Goal: Task Accomplishment & Management: Complete application form

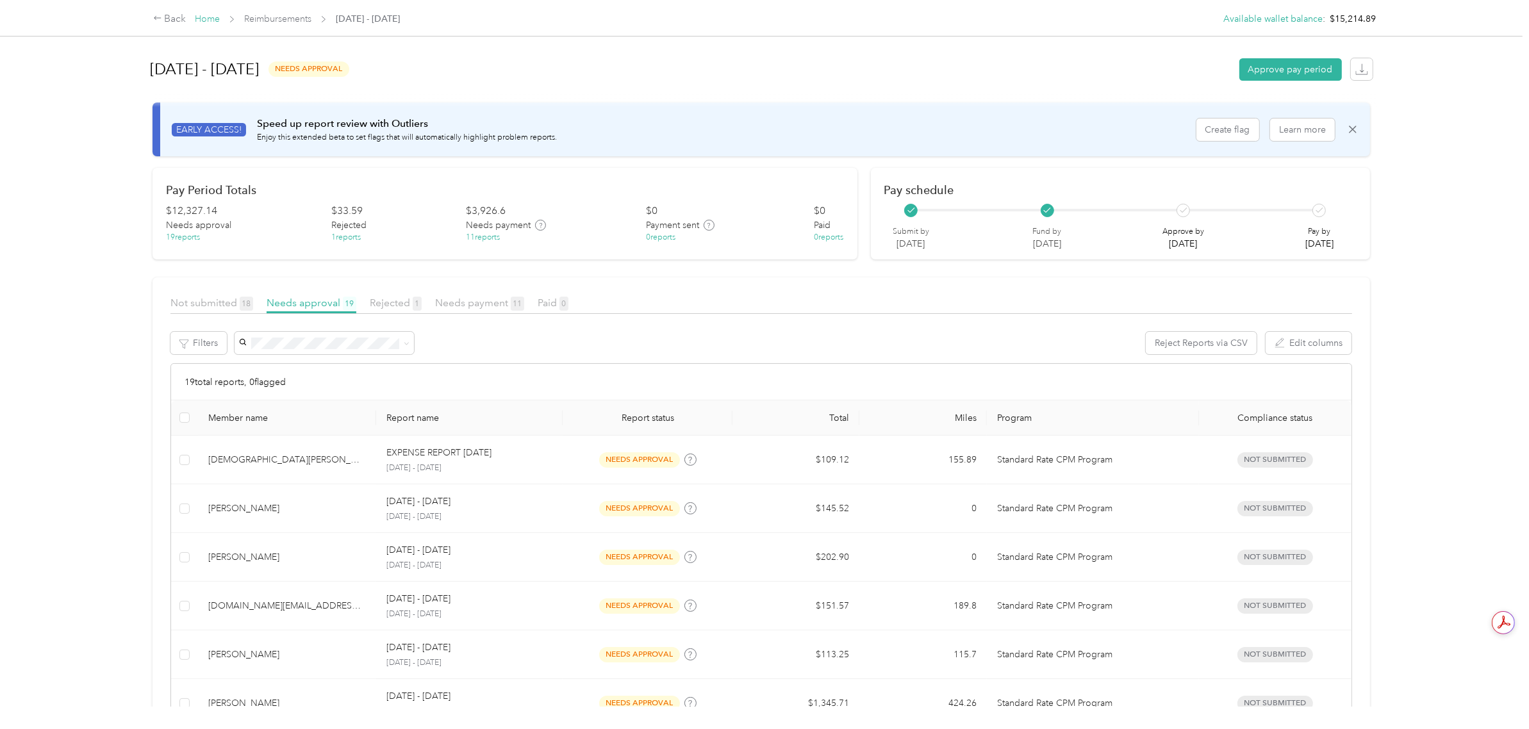
click at [195, 20] on link "Home" at bounding box center [207, 18] width 25 height 11
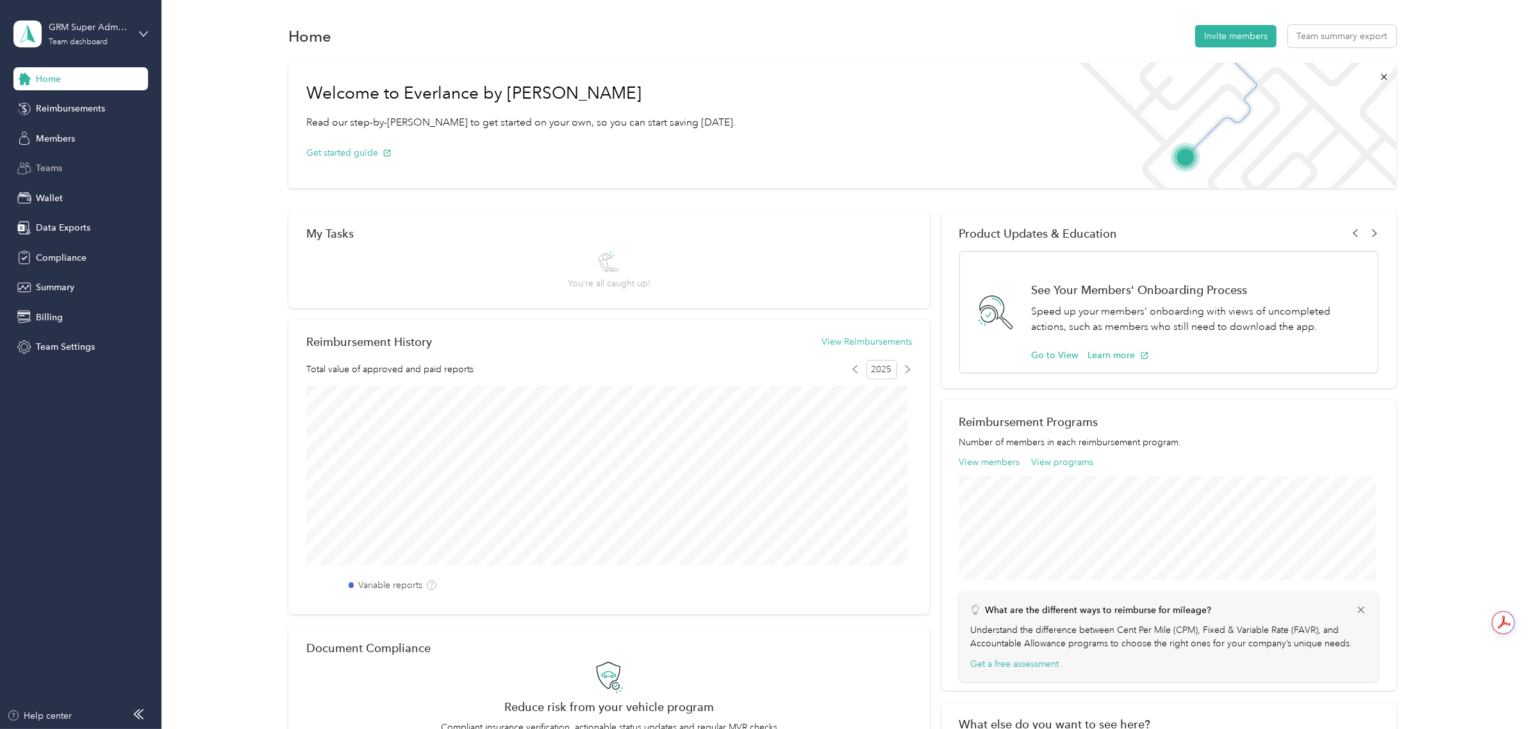
click at [51, 168] on span "Teams" at bounding box center [49, 167] width 26 height 13
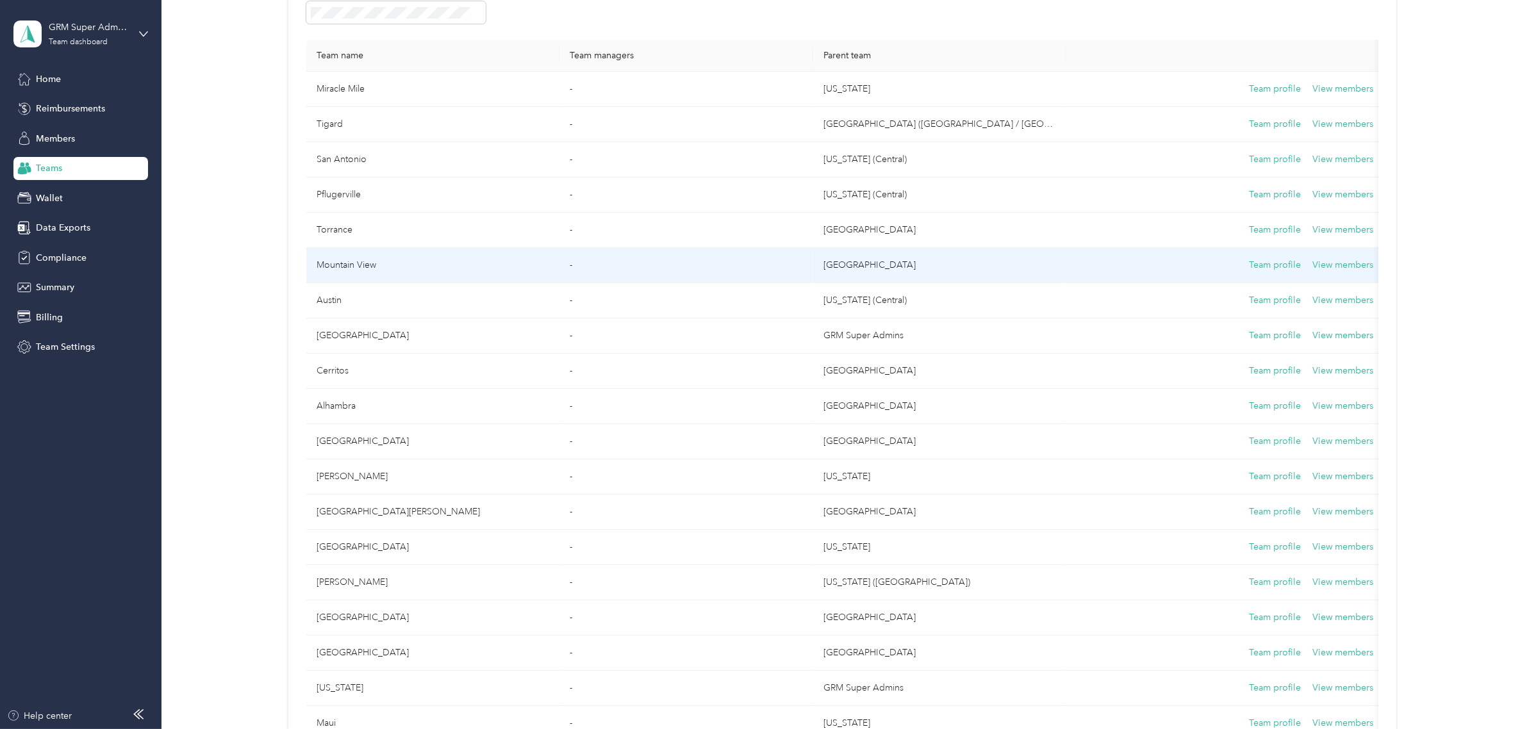
scroll to position [240, 0]
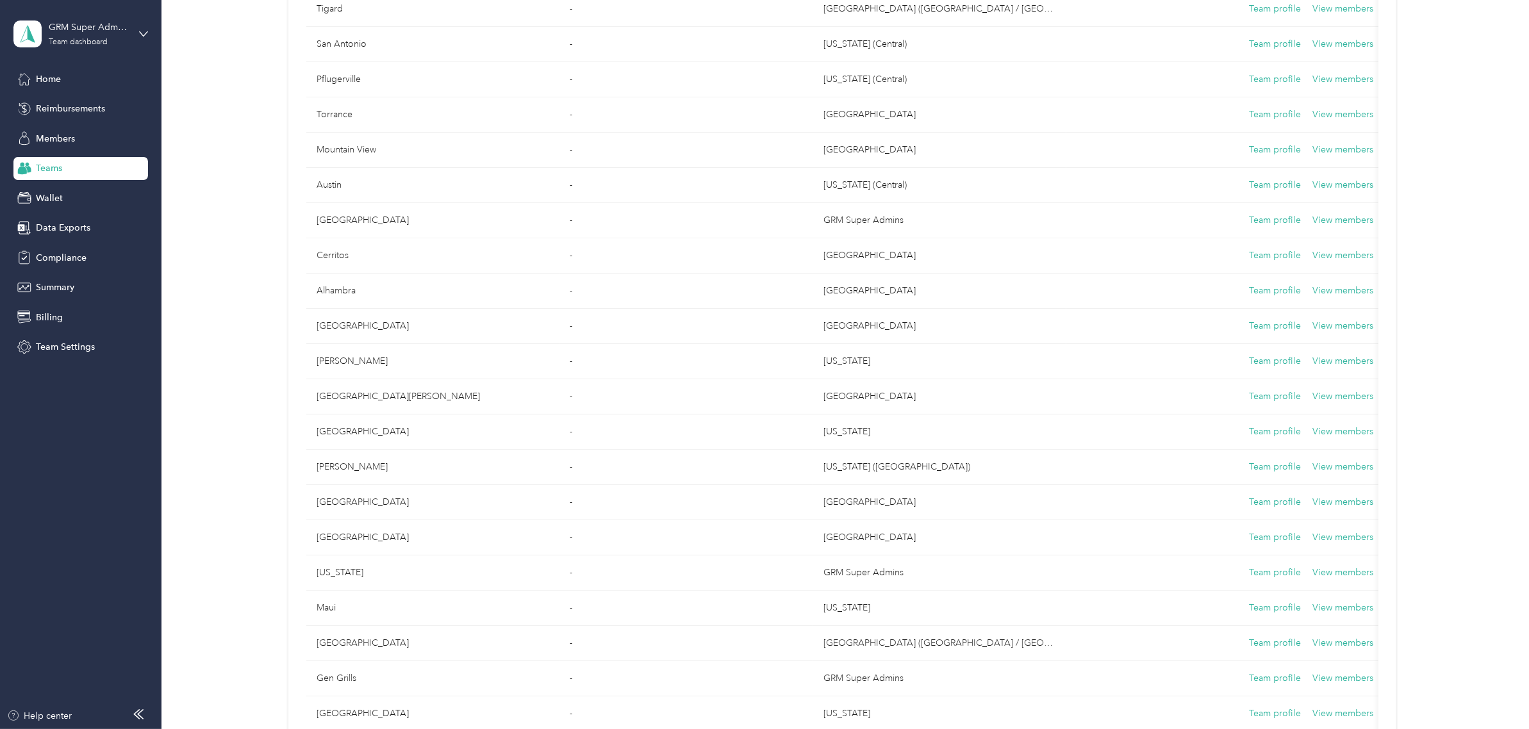
click at [75, 126] on div "Home Reimbursements Members Teams Wallet Data Exports Compliance Summary Billin…" at bounding box center [80, 212] width 135 height 291
click at [71, 139] on span "Members" at bounding box center [55, 138] width 39 height 13
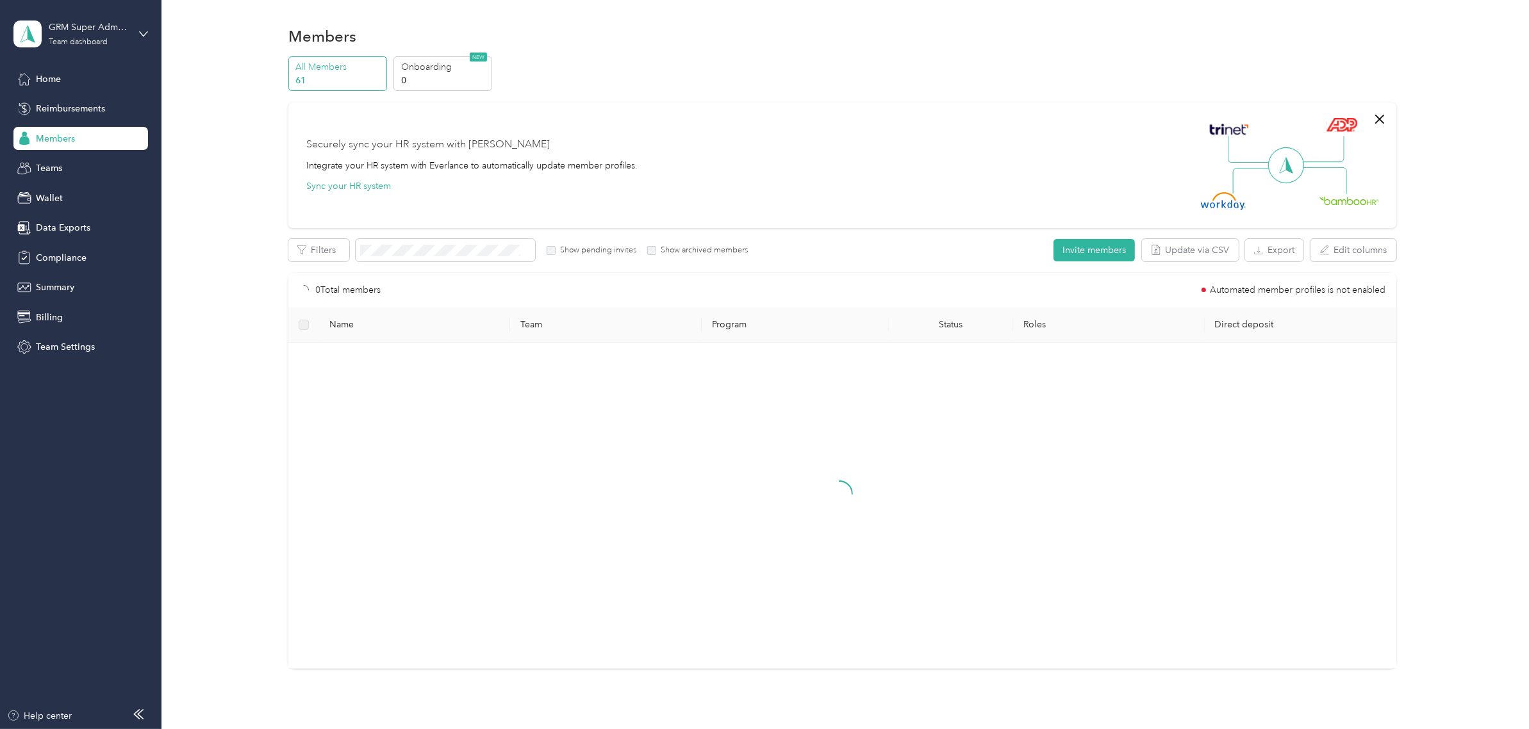
click at [245, 124] on div "All Members 61 Onboarding 0 NEW Securely sync your HR system with Everlance Int…" at bounding box center [841, 368] width 1329 height 624
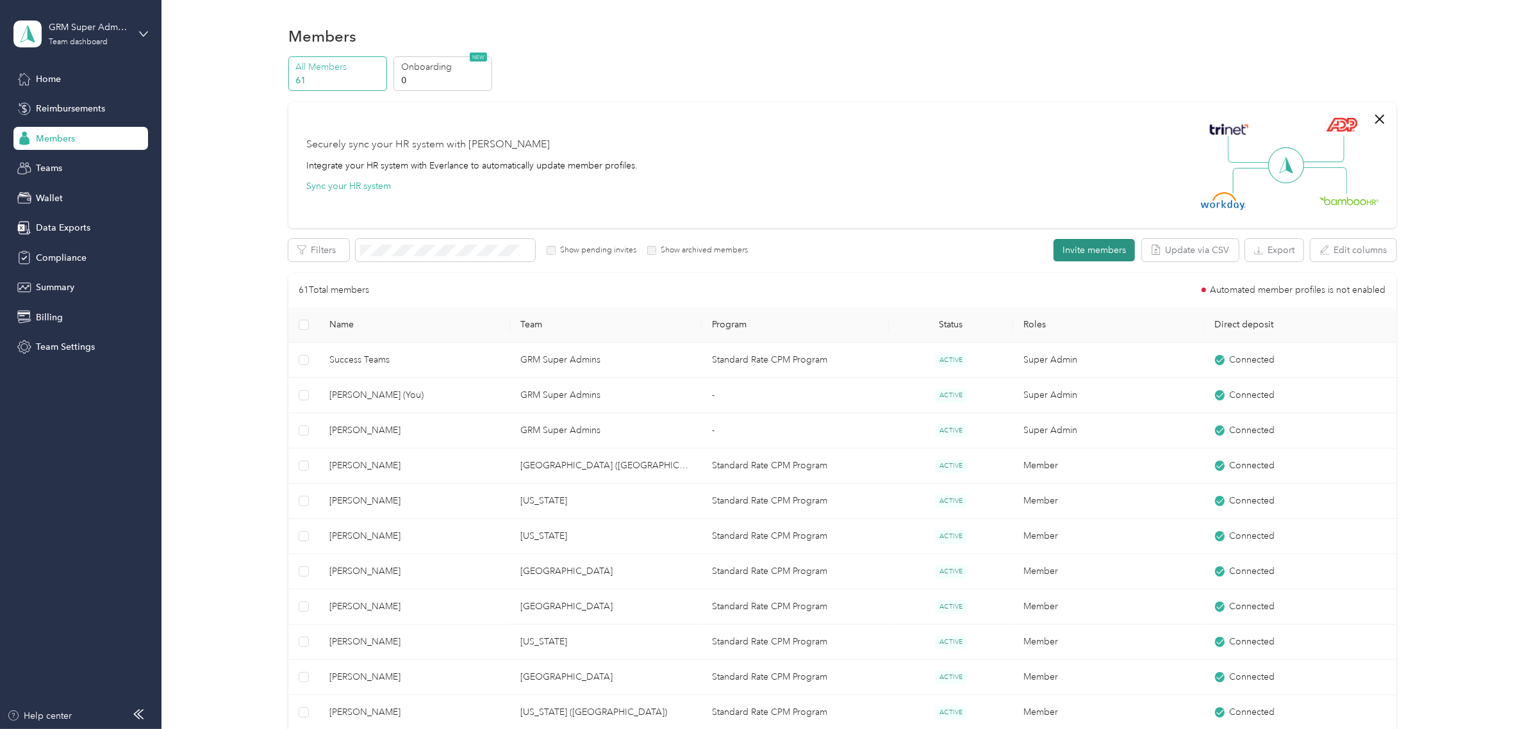
click at [1053, 250] on button "Invite members" at bounding box center [1093, 250] width 81 height 22
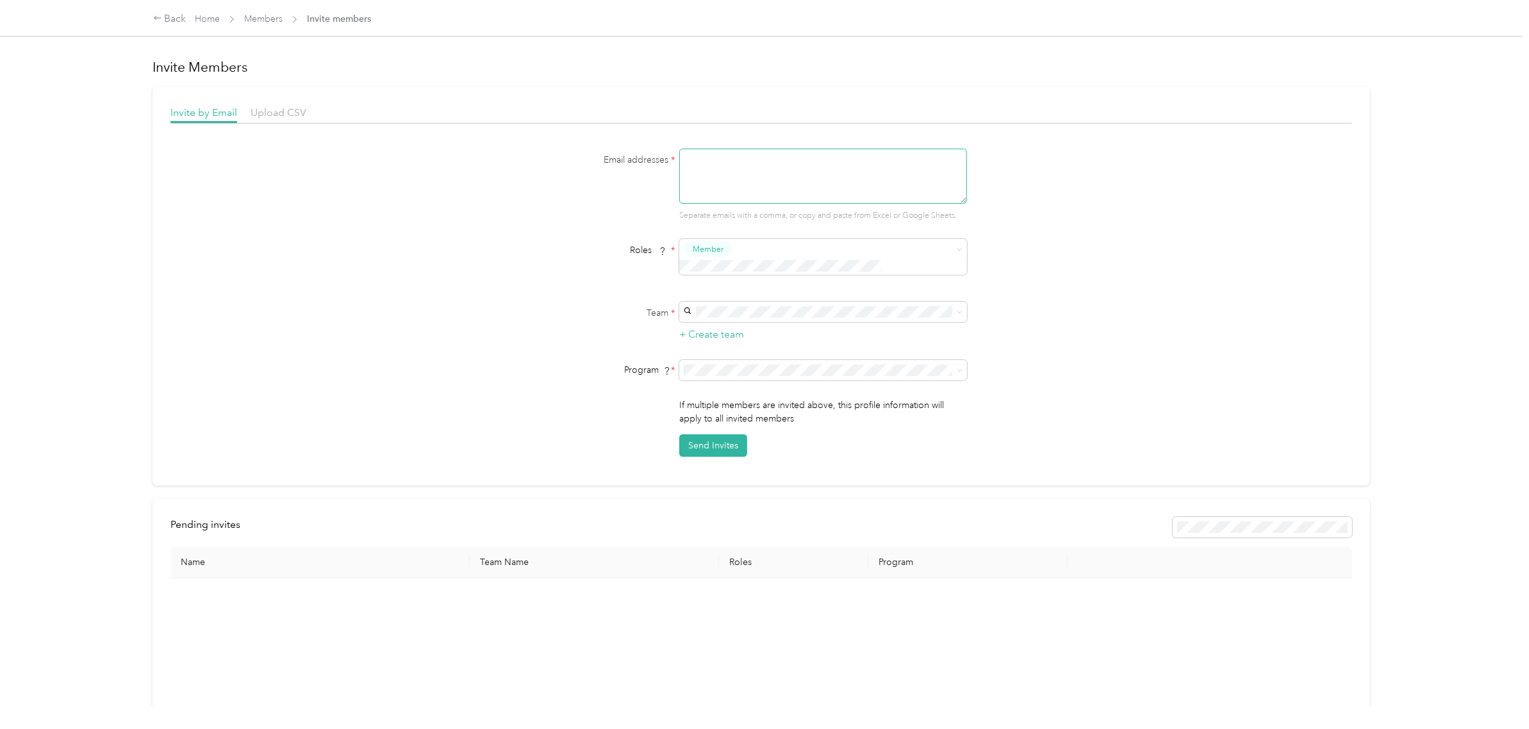
click at [722, 161] on textarea at bounding box center [823, 176] width 288 height 55
type textarea "[EMAIL_ADDRESS][DOMAIN_NAME]"
click at [818, 333] on p "[PERSON_NAME]" at bounding box center [819, 335] width 270 height 13
drag, startPoint x: 466, startPoint y: 356, endPoint x: 479, endPoint y: 352, distance: 13.2
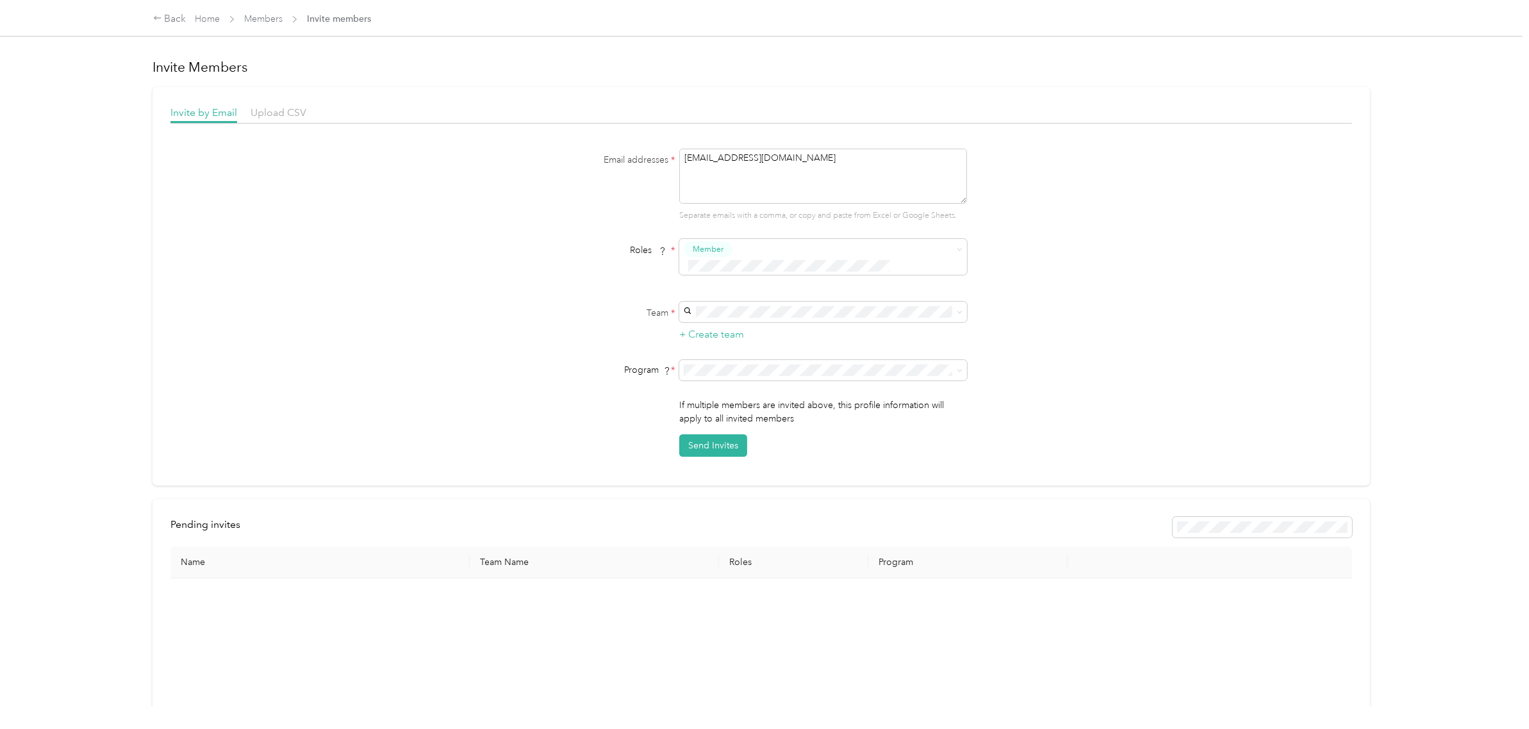
click at [466, 356] on div "Email addresses * [EMAIL_ADDRESS][DOMAIN_NAME] Separate emails with a comma, or…" at bounding box center [760, 303] width 1181 height 308
drag, startPoint x: 828, startPoint y: 175, endPoint x: 538, endPoint y: 162, distance: 289.9
click at [537, 161] on div "Email addresses * [EMAIL_ADDRESS][DOMAIN_NAME] Separate emails with a comma, or…" at bounding box center [760, 185] width 493 height 73
click at [718, 434] on button "Send Invites" at bounding box center [713, 445] width 68 height 22
click at [920, 192] on textarea "[EMAIL_ADDRESS][DOMAIN_NAME]" at bounding box center [823, 176] width 288 height 55
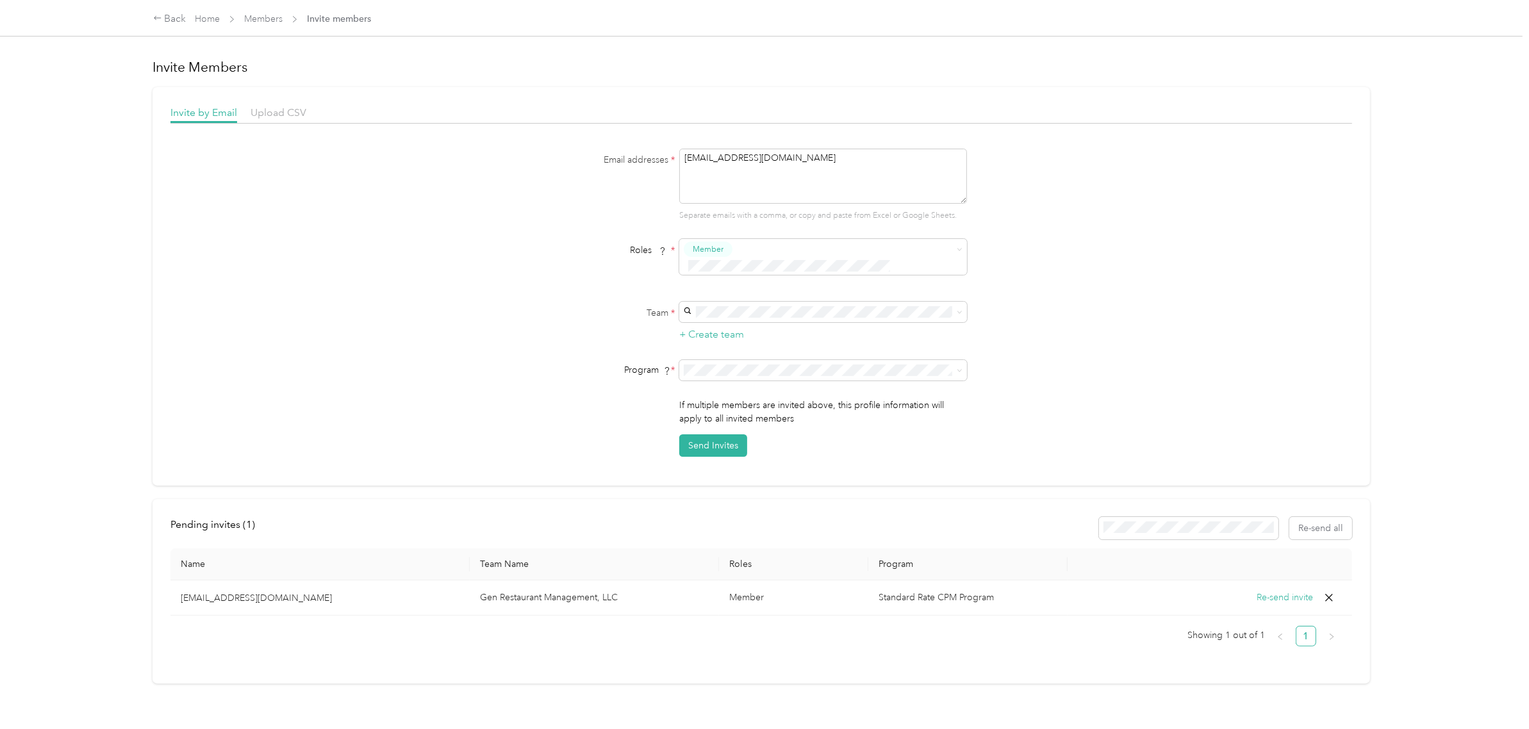
click at [1097, 215] on div "Email addresses * [EMAIL_ADDRESS][DOMAIN_NAME] Separate emails with a comma, or…" at bounding box center [760, 303] width 1181 height 308
click at [1117, 329] on div "Email addresses * [EMAIL_ADDRESS][DOMAIN_NAME] Separate emails with a comma, or…" at bounding box center [760, 296] width 1181 height 308
click at [205, 21] on link "Home" at bounding box center [207, 18] width 25 height 11
